Goal: Find contact information: Obtain details needed to contact an individual or organization

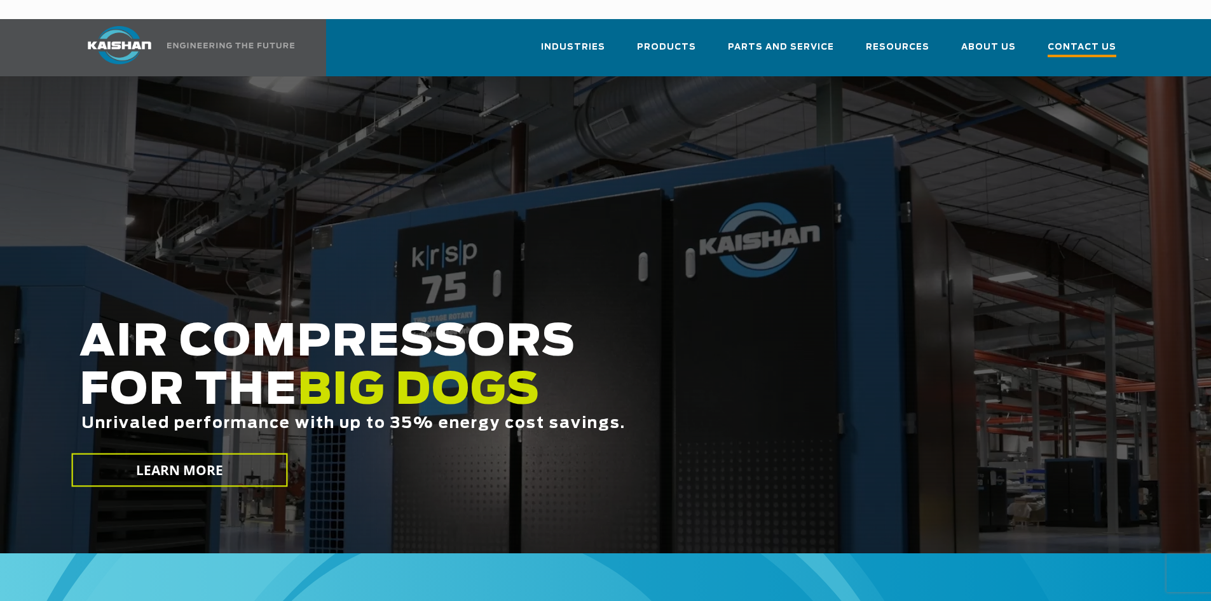
click at [1083, 40] on span "Contact Us" at bounding box center [1081, 48] width 69 height 17
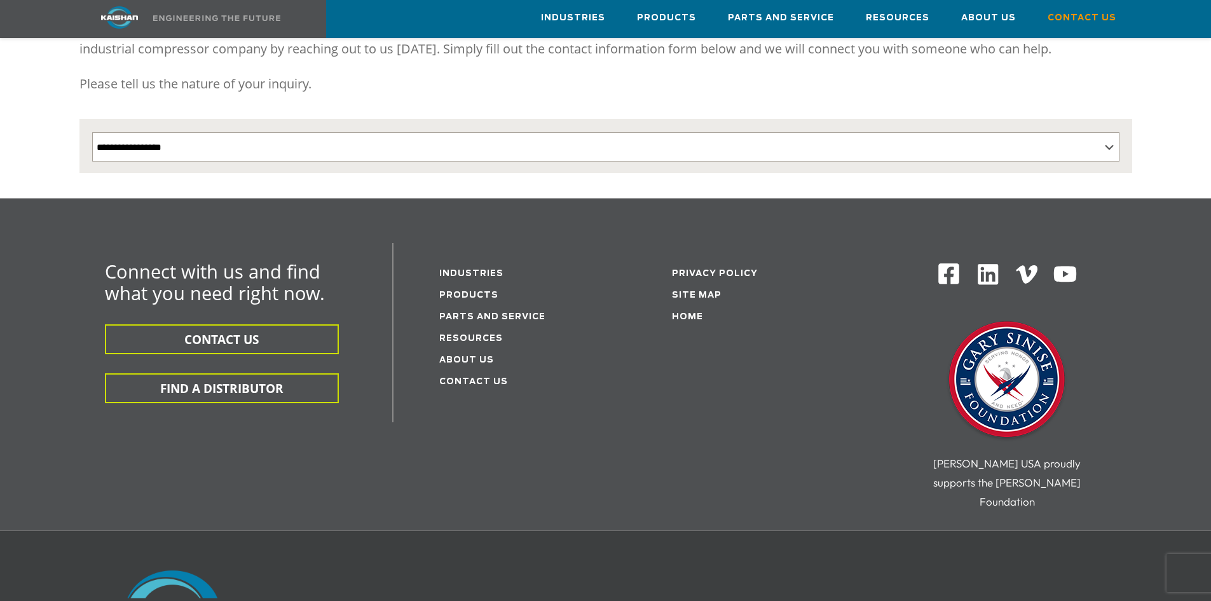
scroll to position [240, 0]
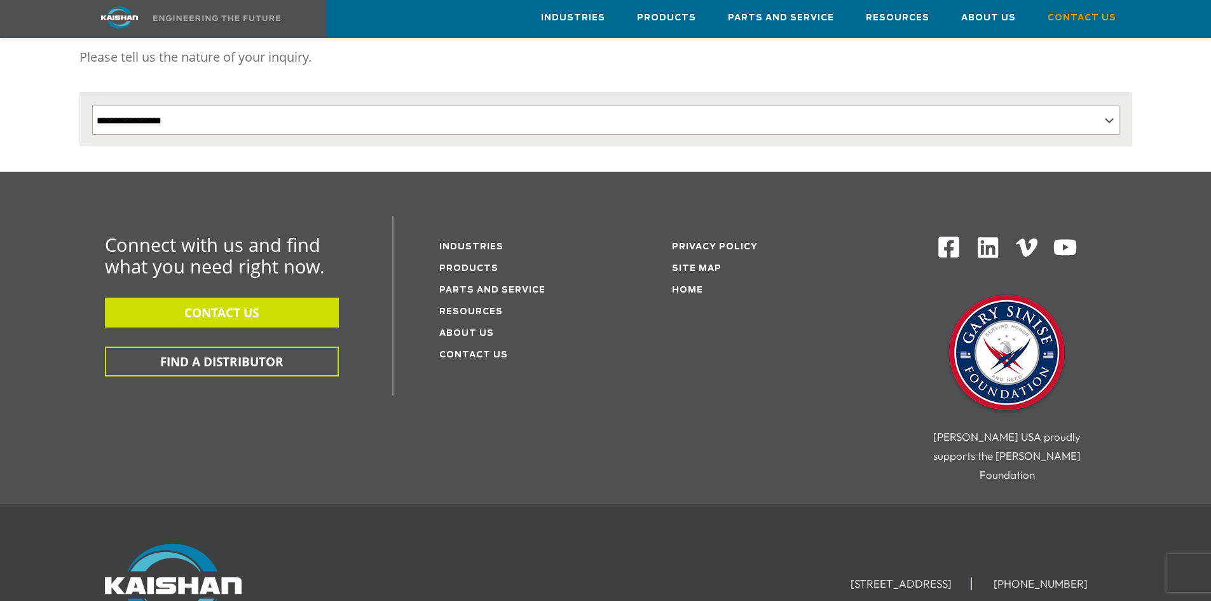
click at [223, 297] on button "CONTACT US" at bounding box center [222, 312] width 234 height 30
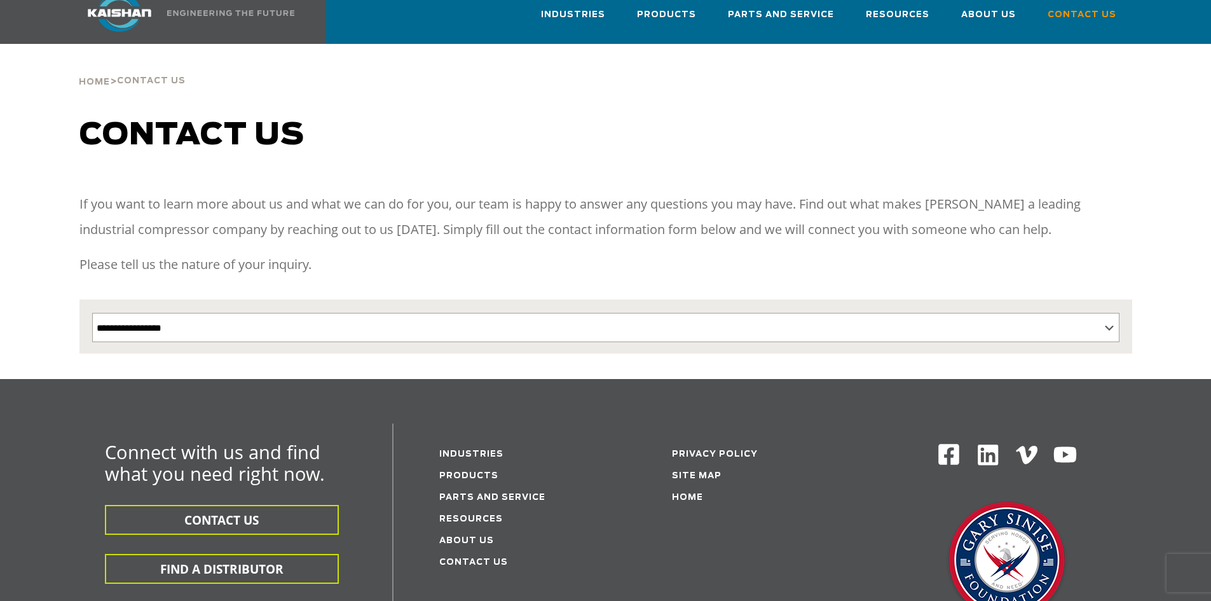
scroll to position [64, 0]
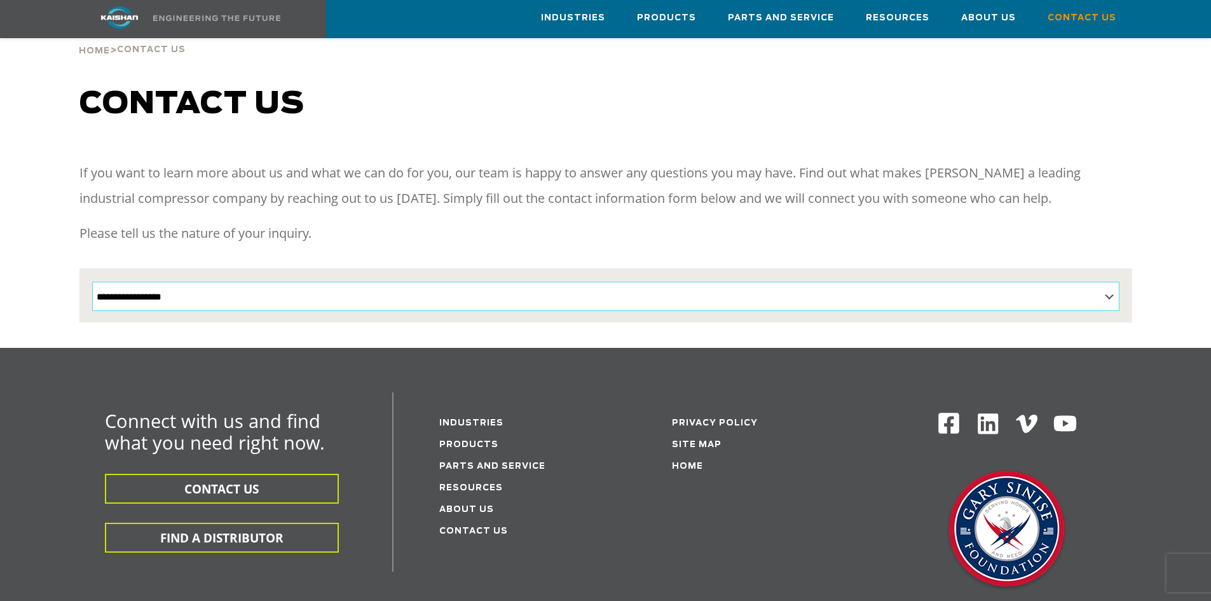
click at [492, 282] on select "**********" at bounding box center [605, 296] width 1027 height 29
click at [502, 221] on p "Please tell us the nature of your inquiry." at bounding box center [605, 233] width 1052 height 25
